Goal: Complete application form

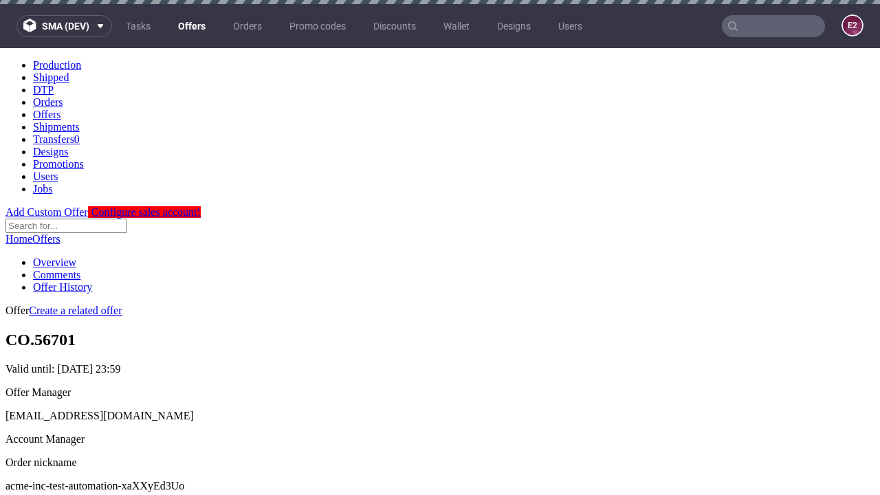
scroll to position [4, 0]
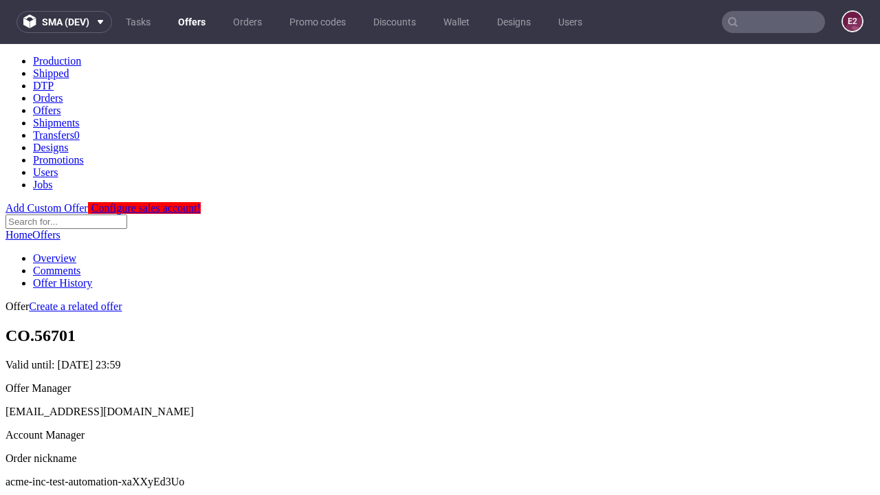
scroll to position [136, 0]
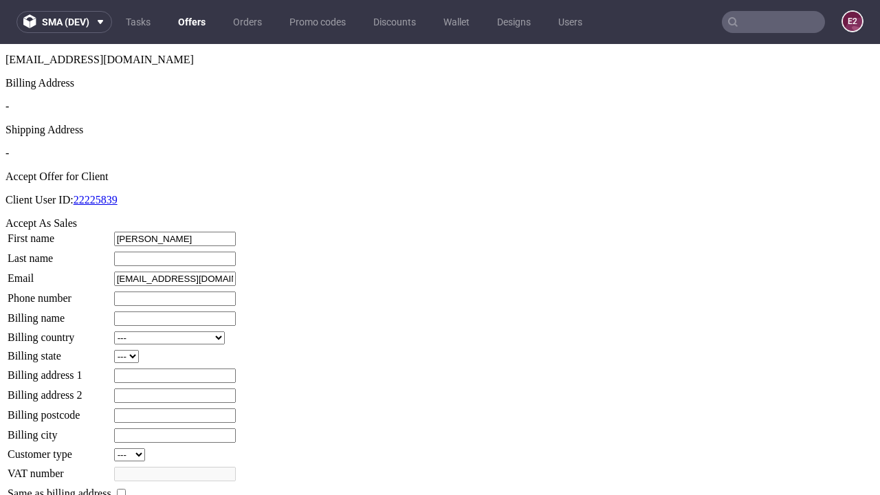
type input "George"
type input "Toy"
type input "1509813888"
type input "Maggie76"
select select "13"
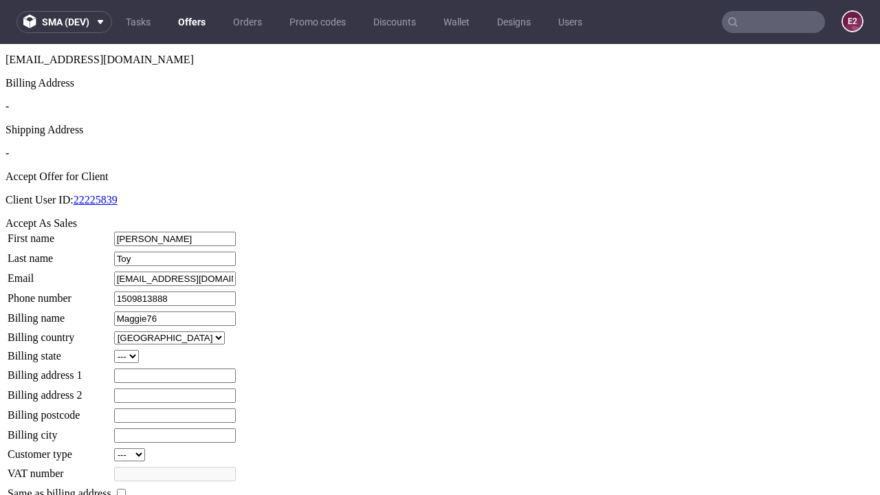
type input "Maggie76"
type input "304 Aryanna Place"
select select "132"
type input "304 Aryanna Place"
type input "IL7 2DY"
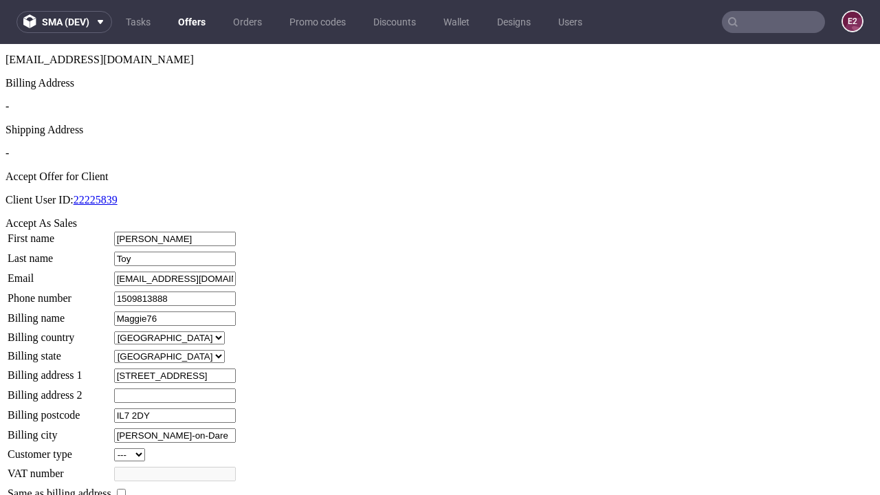
type input "Braun-on-Dare"
click at [126, 489] on input "checkbox" at bounding box center [121, 493] width 9 height 9
checkbox input "true"
type input "Maggie76"
select select "13"
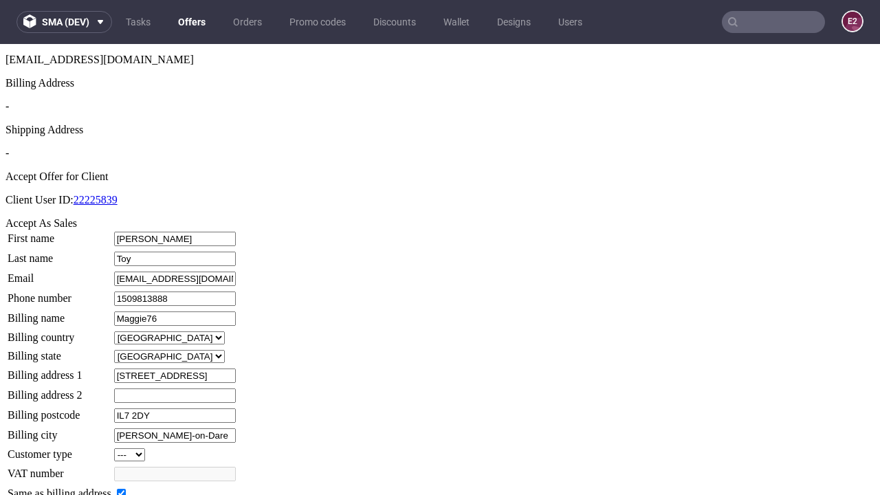
type input "304 Aryanna Place"
type input "IL7 2DY"
type input "Braun-on-Dare"
select select "132"
